Goal: Check status: Check status

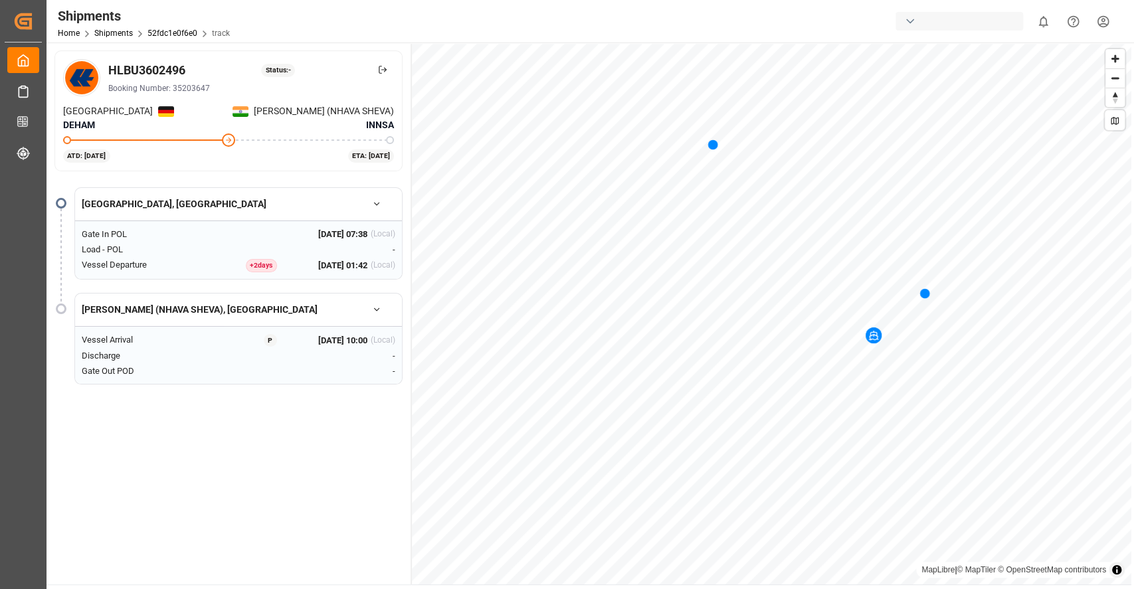
click at [221, 33] on span "track" at bounding box center [221, 33] width 18 height 9
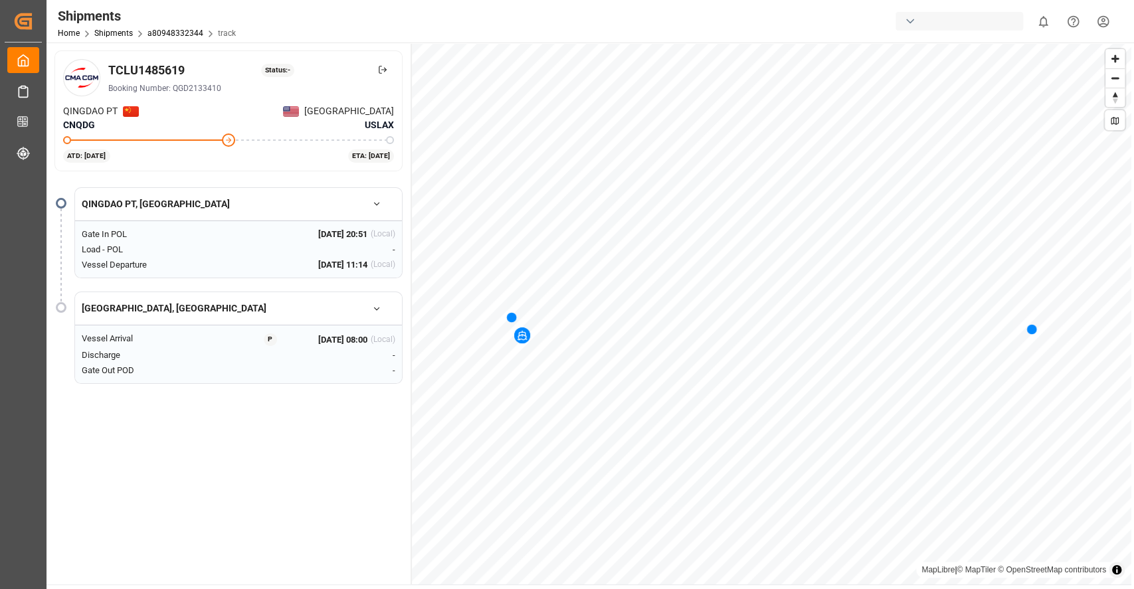
click at [219, 32] on span "track" at bounding box center [227, 33] width 18 height 9
